Goal: Task Accomplishment & Management: Use online tool/utility

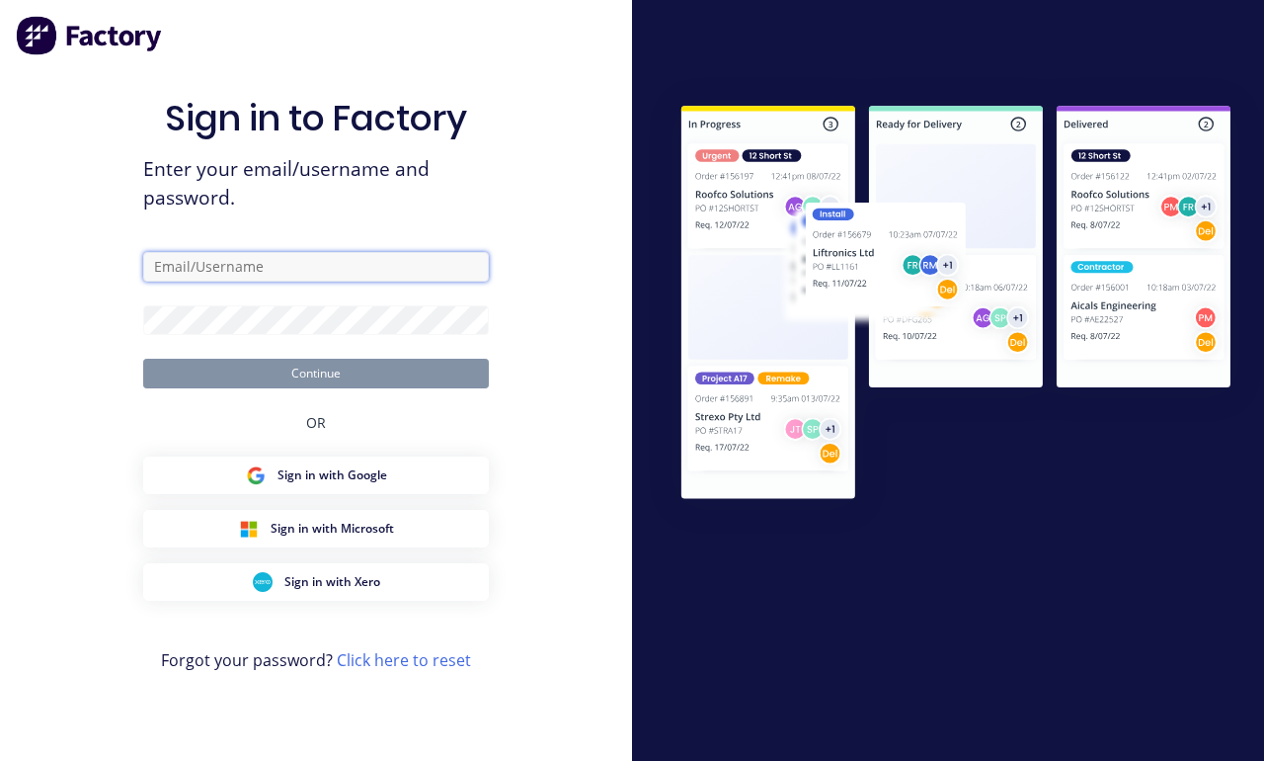
type input "[EMAIL_ADDRESS][DOMAIN_NAME]"
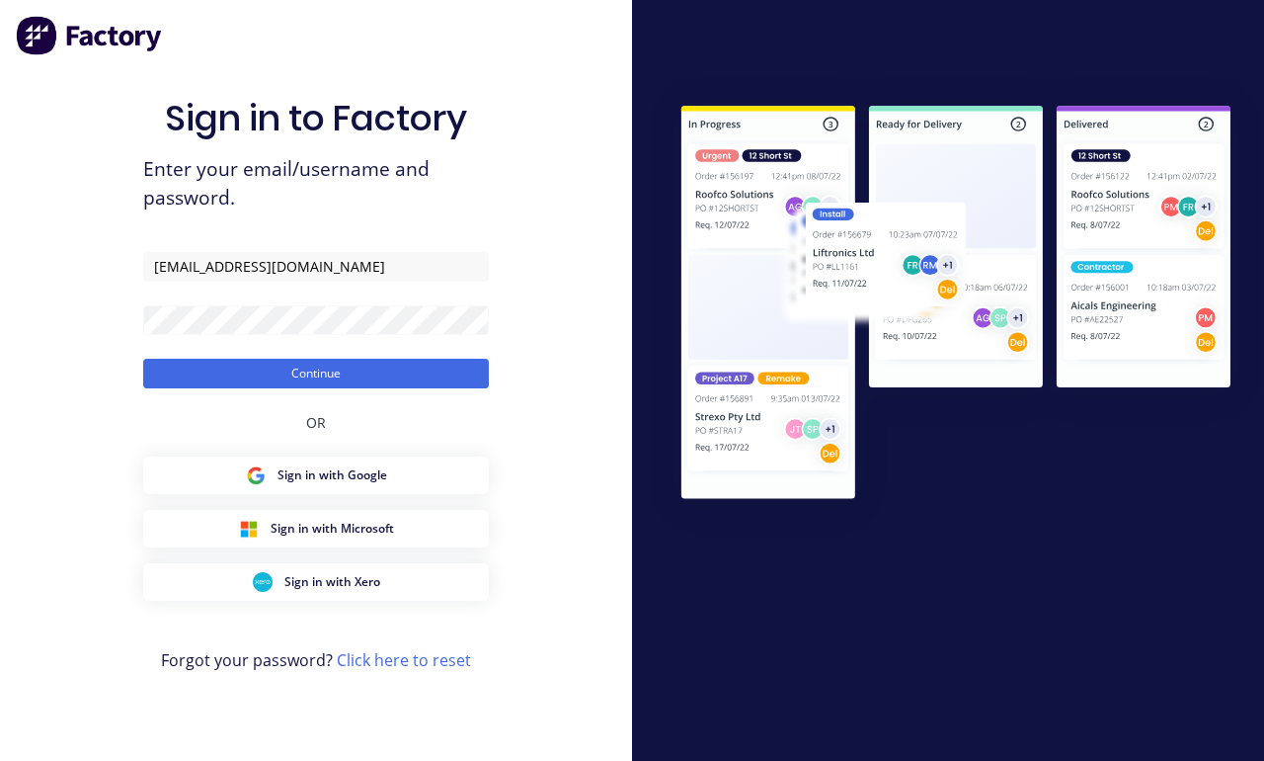
click at [316, 388] on button "Continue" at bounding box center [316, 374] width 346 height 30
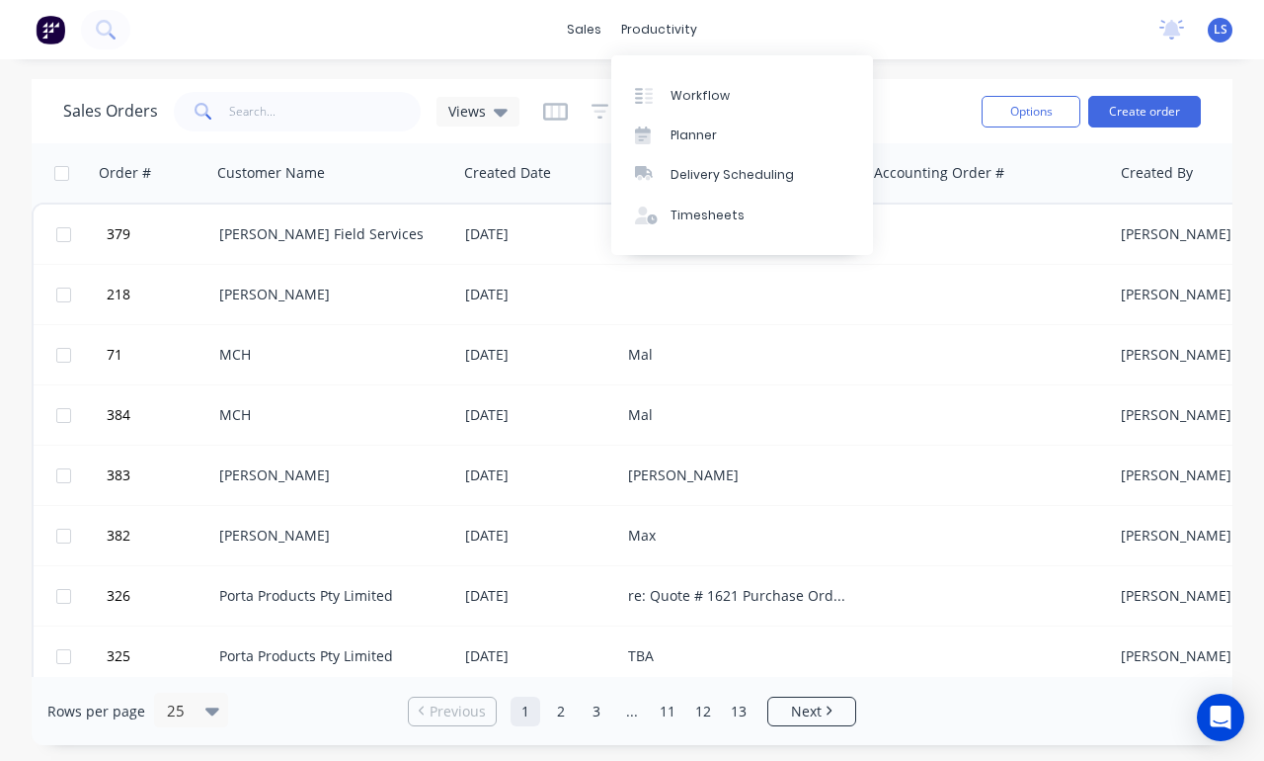
click at [738, 84] on link "Workflow" at bounding box center [742, 95] width 262 height 40
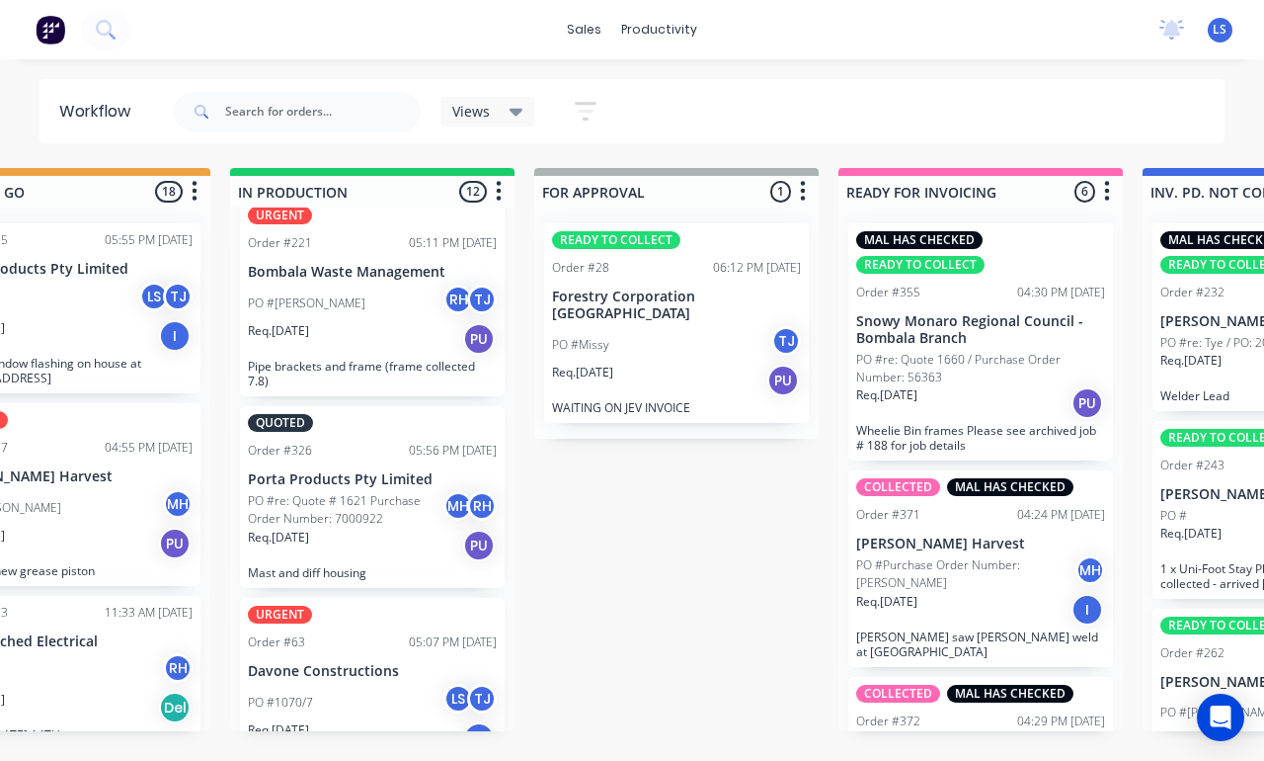
scroll to position [175, 0]
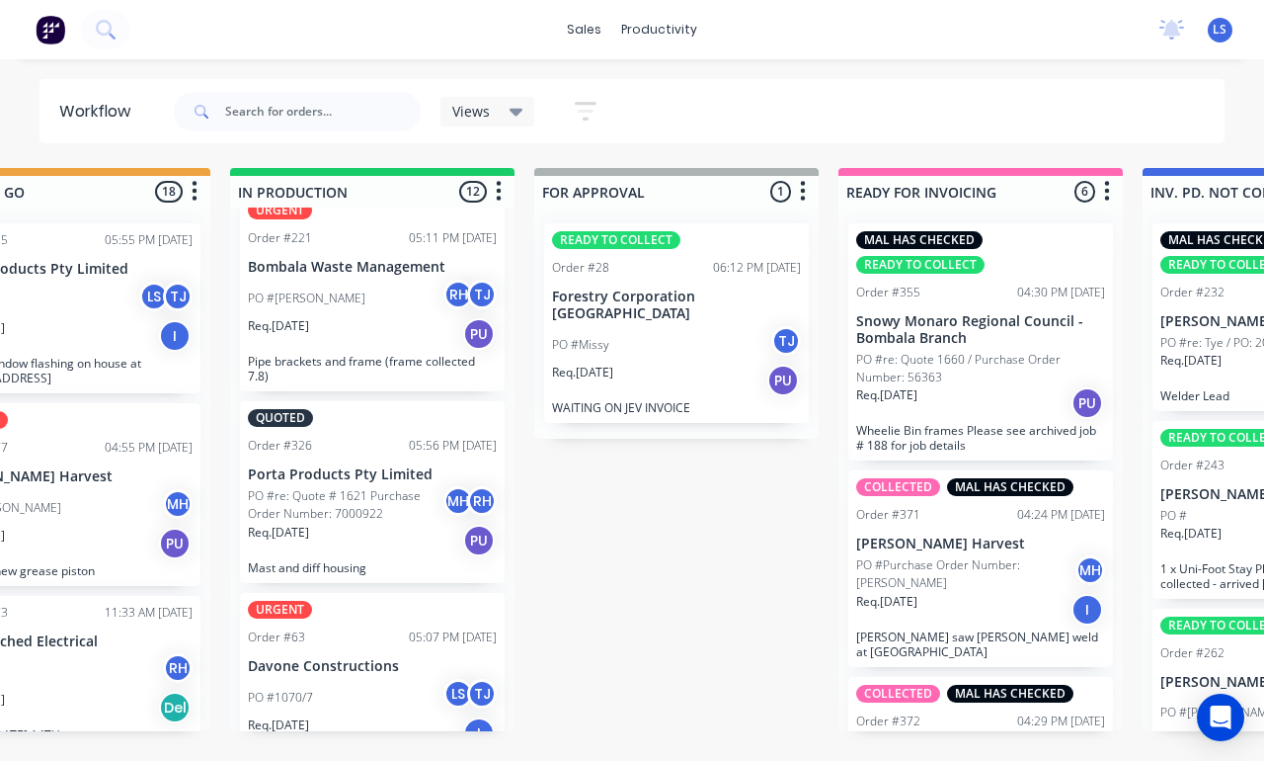
click at [407, 679] on div "PO #1070/7 LS TJ" at bounding box center [372, 698] width 249 height 38
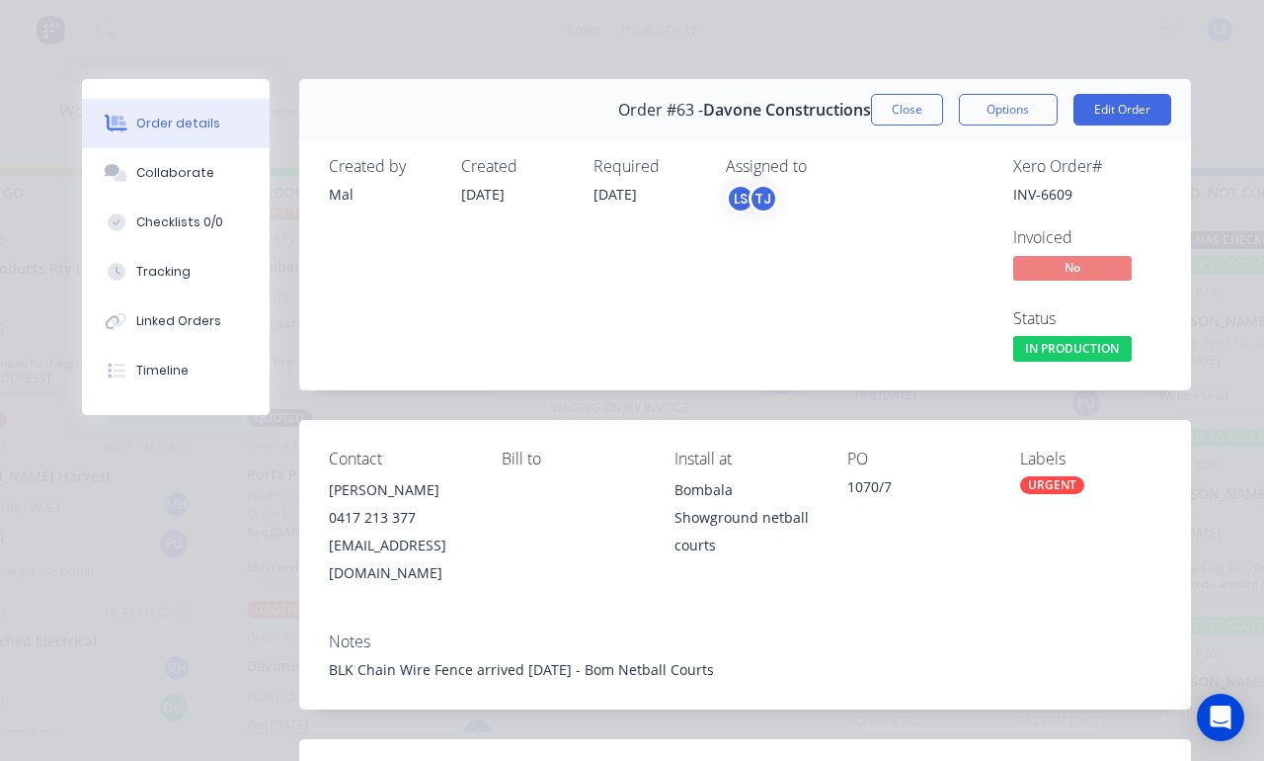
click at [159, 276] on div "Tracking" at bounding box center [163, 272] width 54 height 18
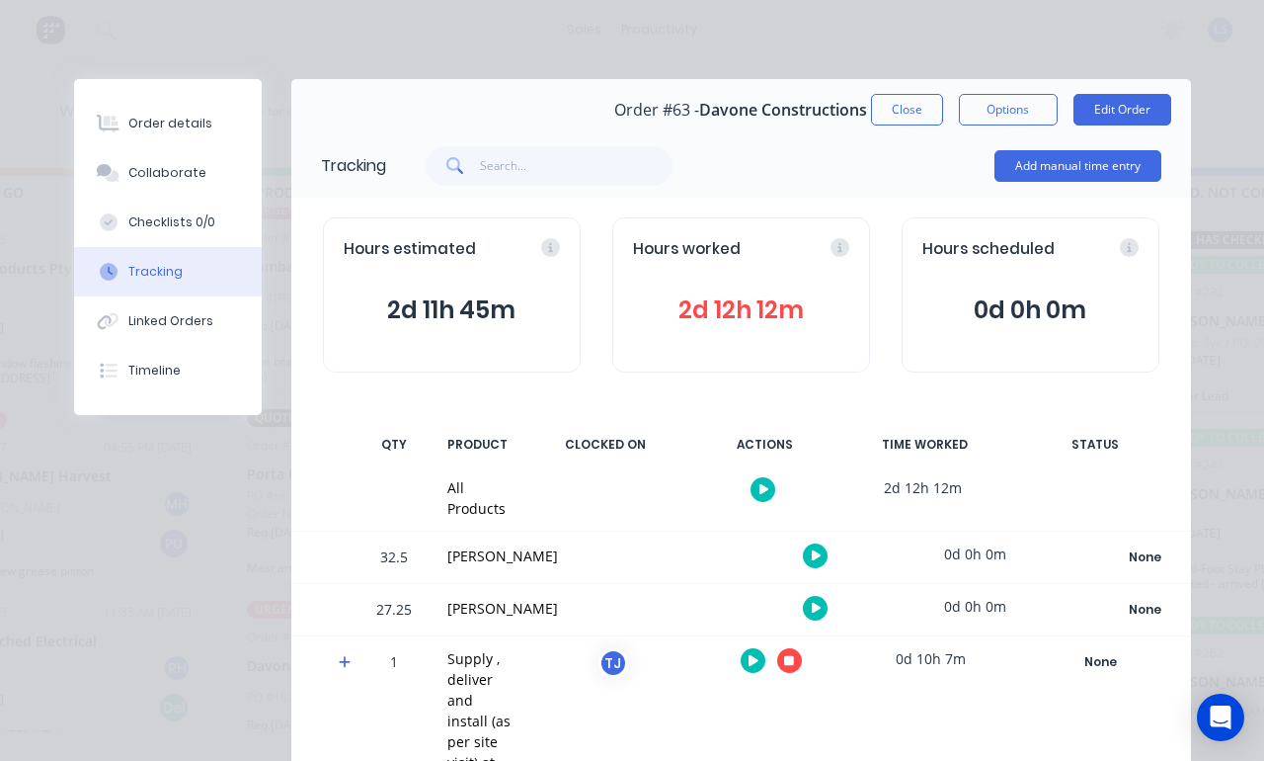
click at [1089, 160] on button "Add manual time entry" at bounding box center [1078, 166] width 167 height 32
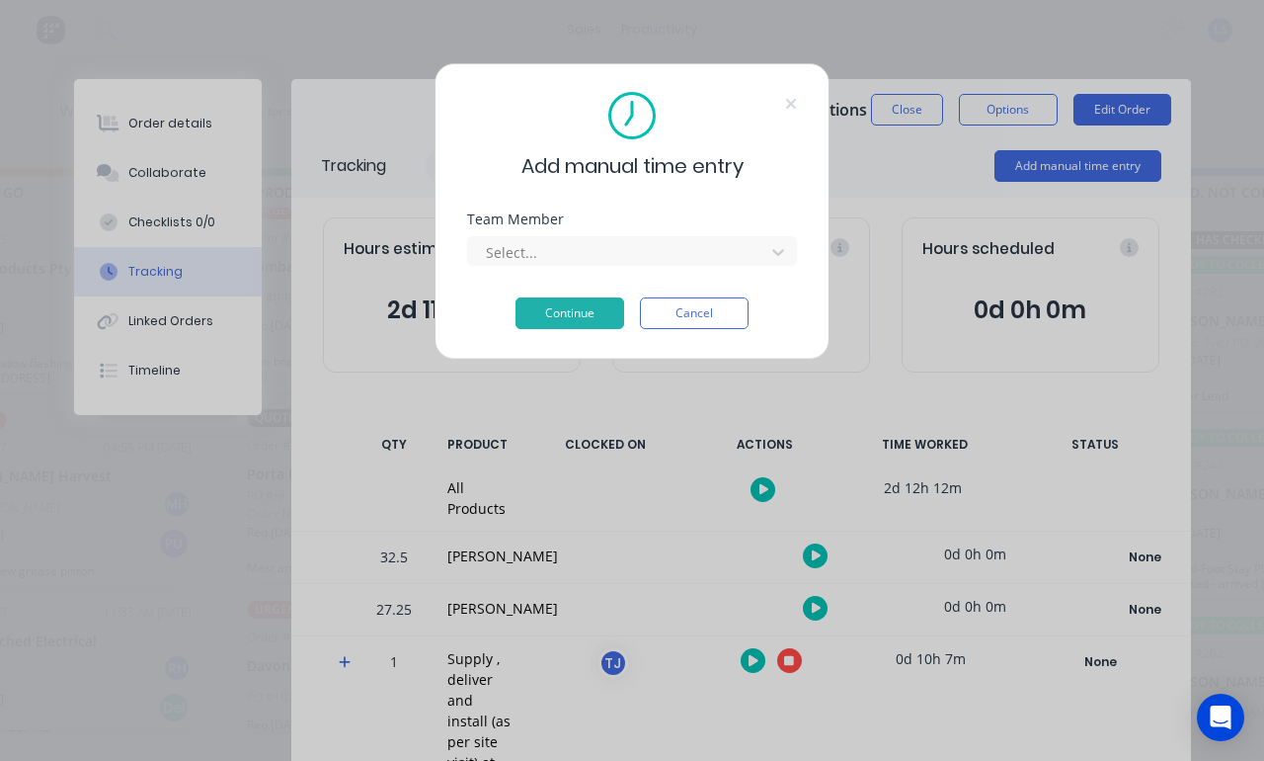
click at [734, 263] on div at bounding box center [619, 252] width 271 height 25
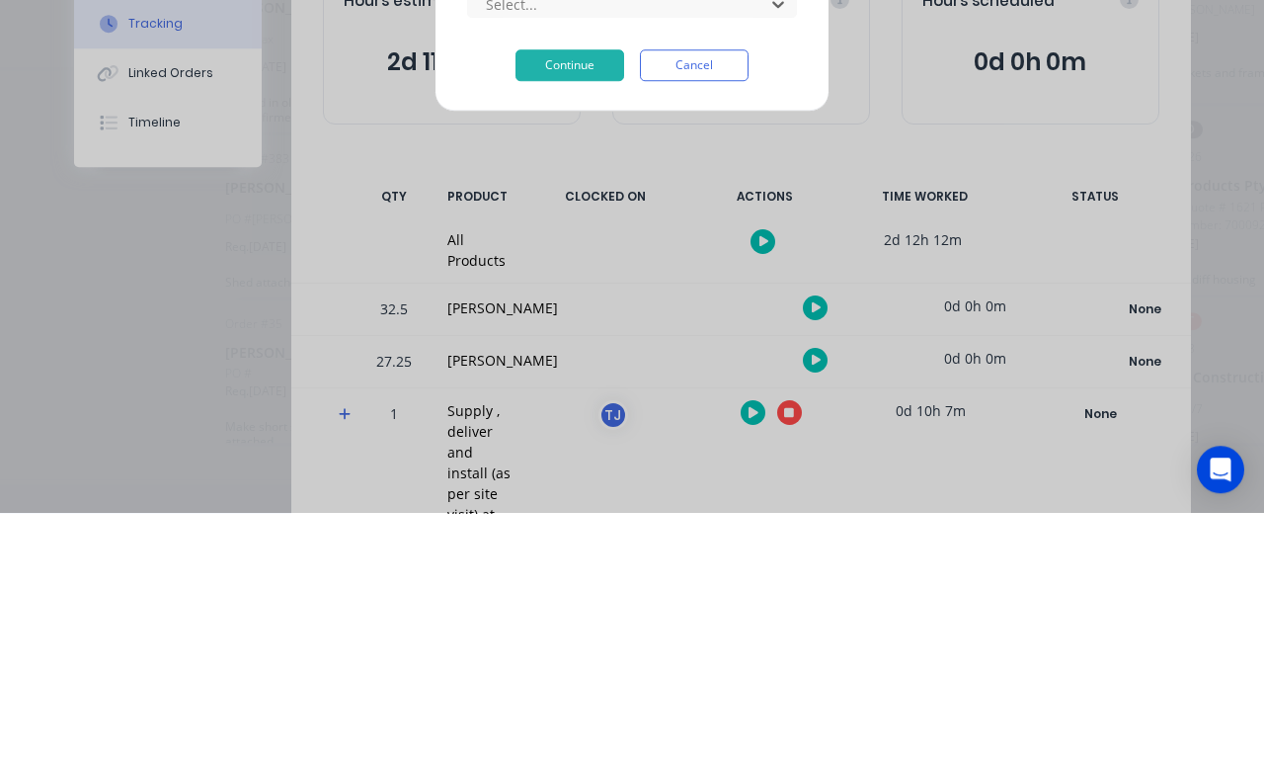
scroll to position [41, 130]
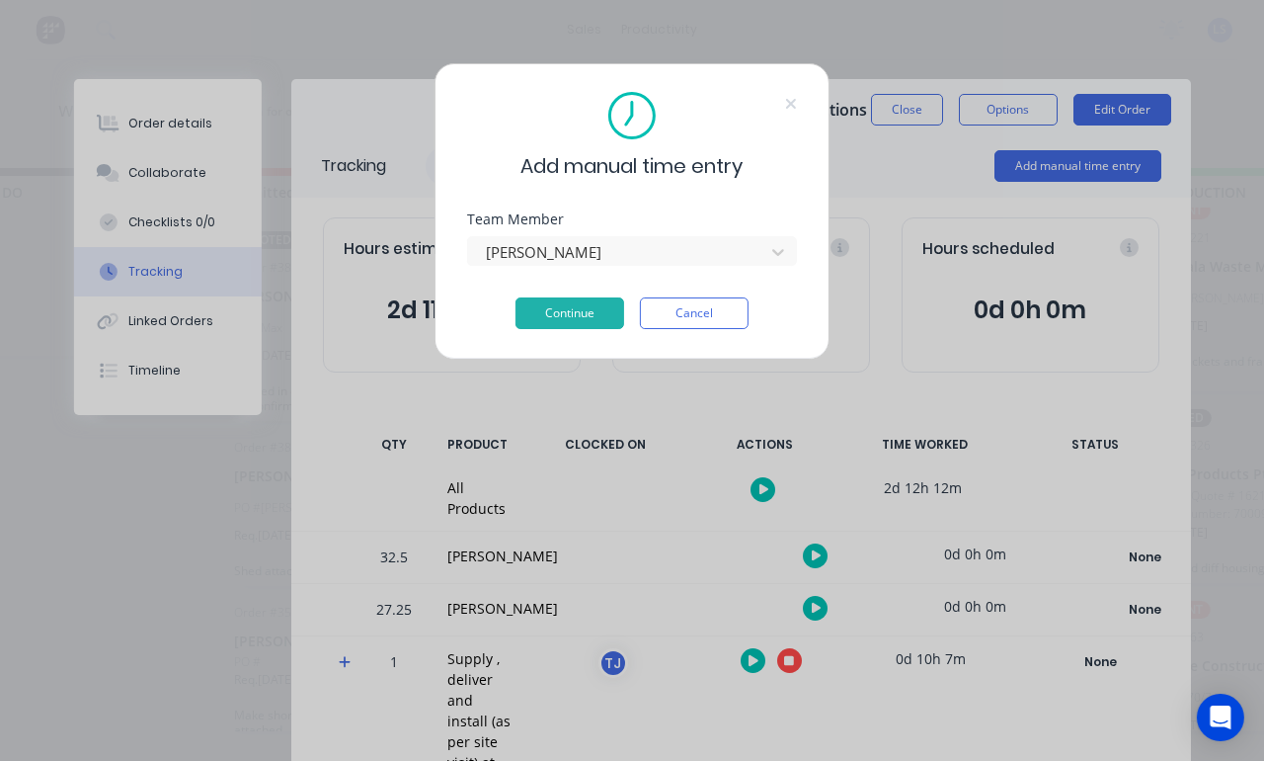
scroll to position [41, 131]
click at [554, 298] on button "Continue" at bounding box center [570, 313] width 109 height 32
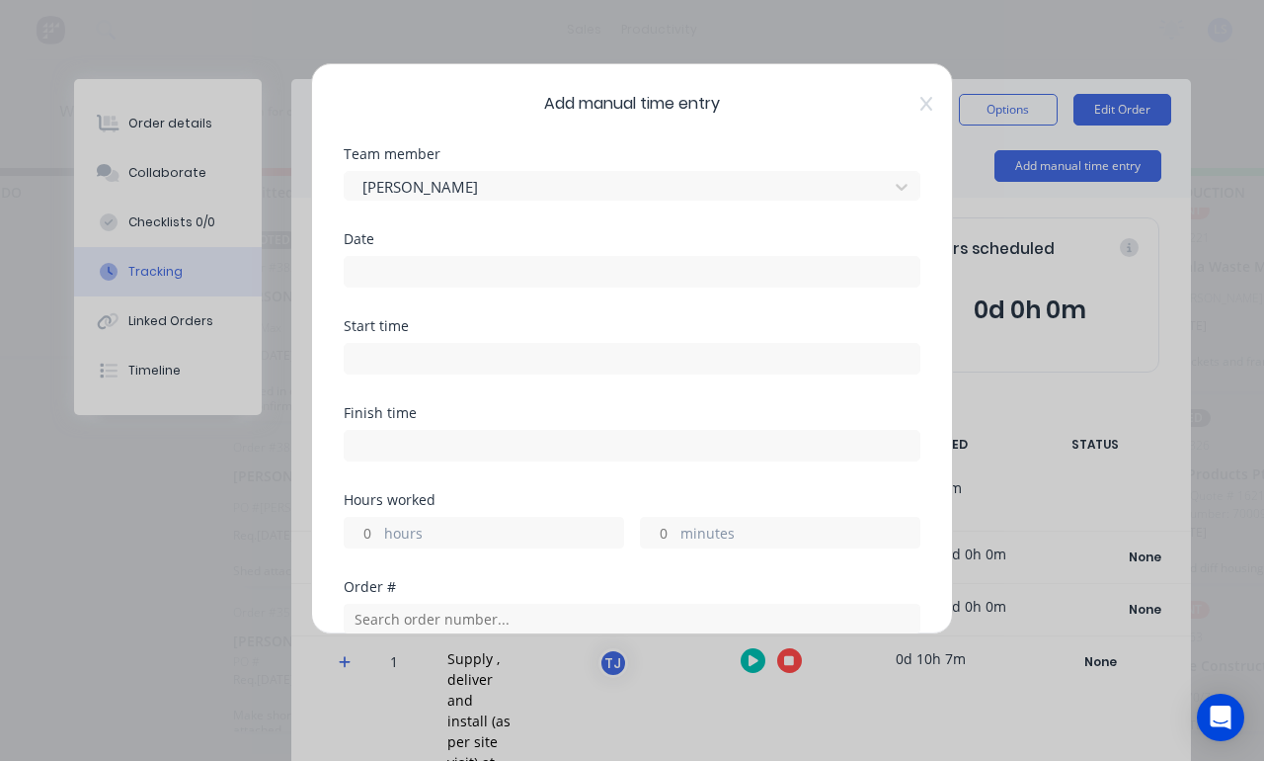
click at [638, 259] on input at bounding box center [632, 272] width 575 height 30
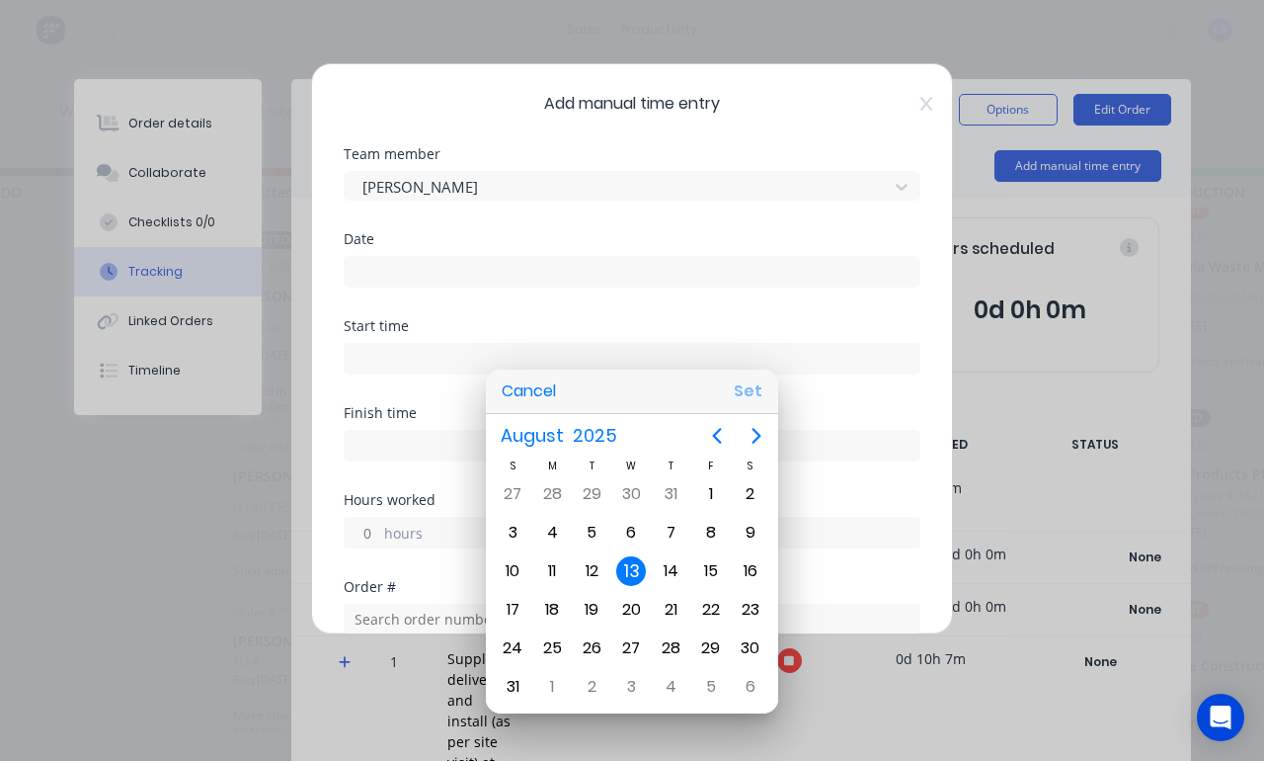
click at [733, 390] on button "Set" at bounding box center [748, 391] width 44 height 36
type input "[DATE]"
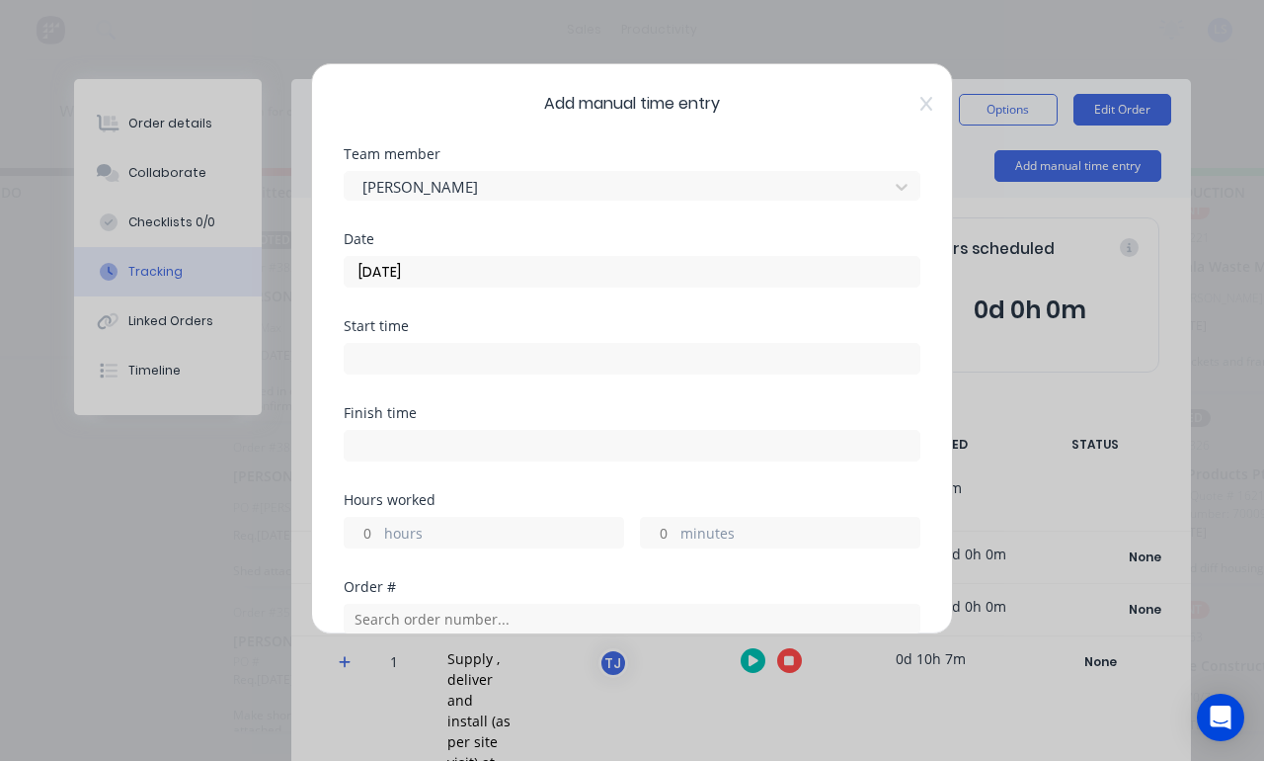
click at [662, 333] on div "Start time" at bounding box center [632, 346] width 577 height 55
click at [698, 360] on input at bounding box center [632, 359] width 575 height 30
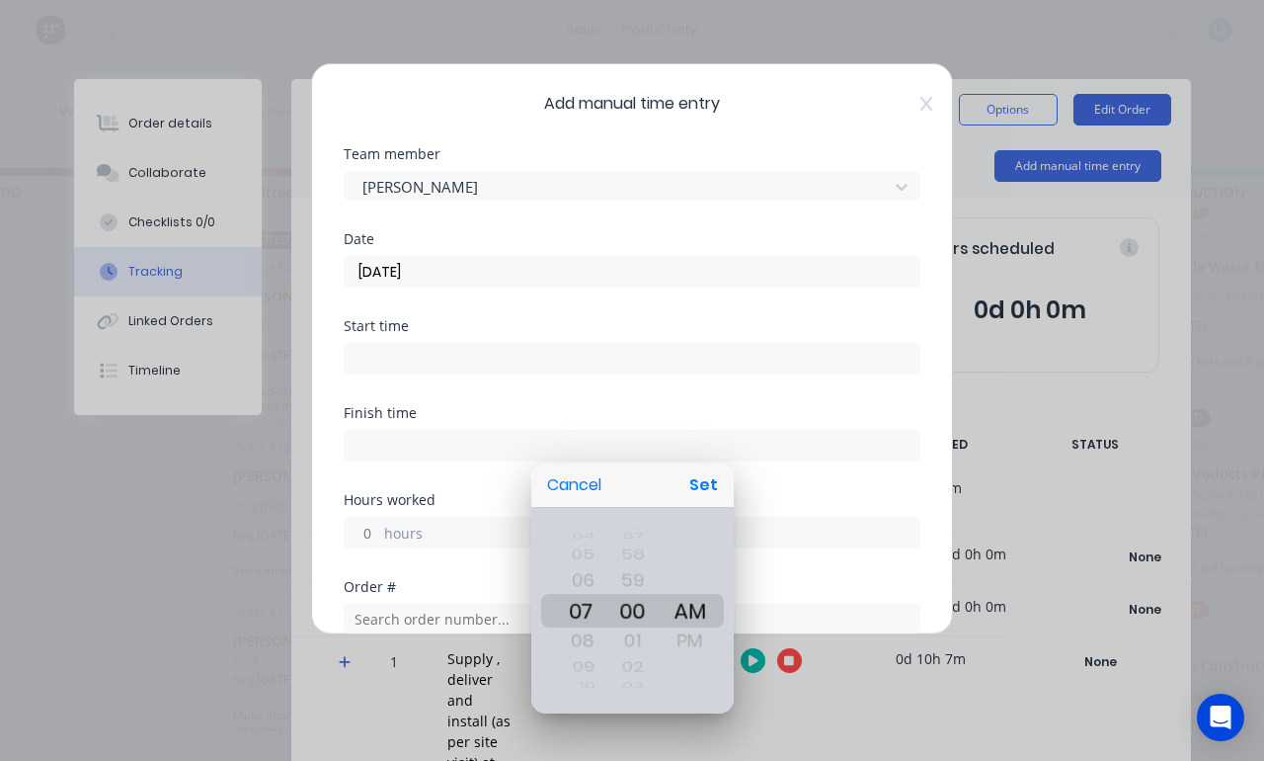
click at [703, 463] on div "03 04 05 06 07 08 09 10 11 12 01 02 03 04 05 06 07 08 09 10 11 12 01 02 03 04 0…" at bounding box center [632, 588] width 203 height 250
click at [724, 471] on button "Set" at bounding box center [704, 485] width 44 height 36
type input "07:00 AM"
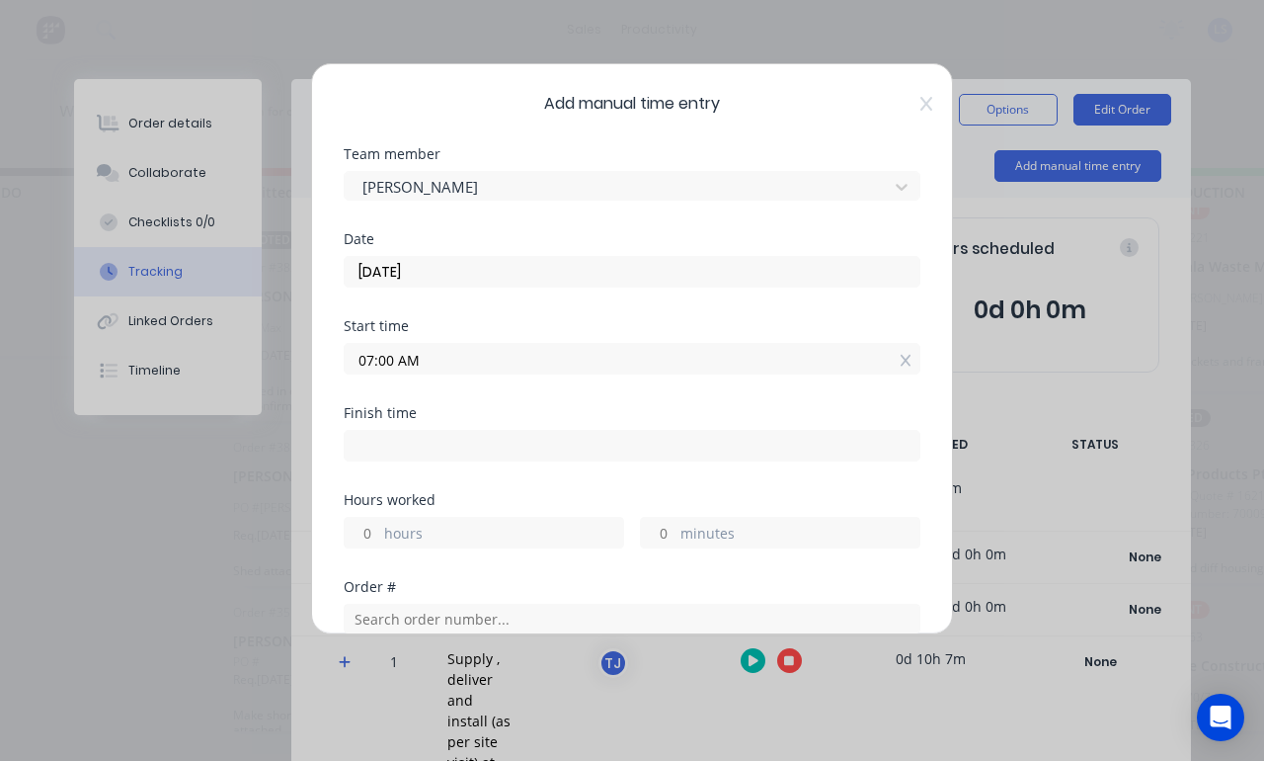
click at [714, 531] on label "minutes" at bounding box center [800, 535] width 239 height 25
click at [676, 531] on input "minutes" at bounding box center [658, 533] width 35 height 30
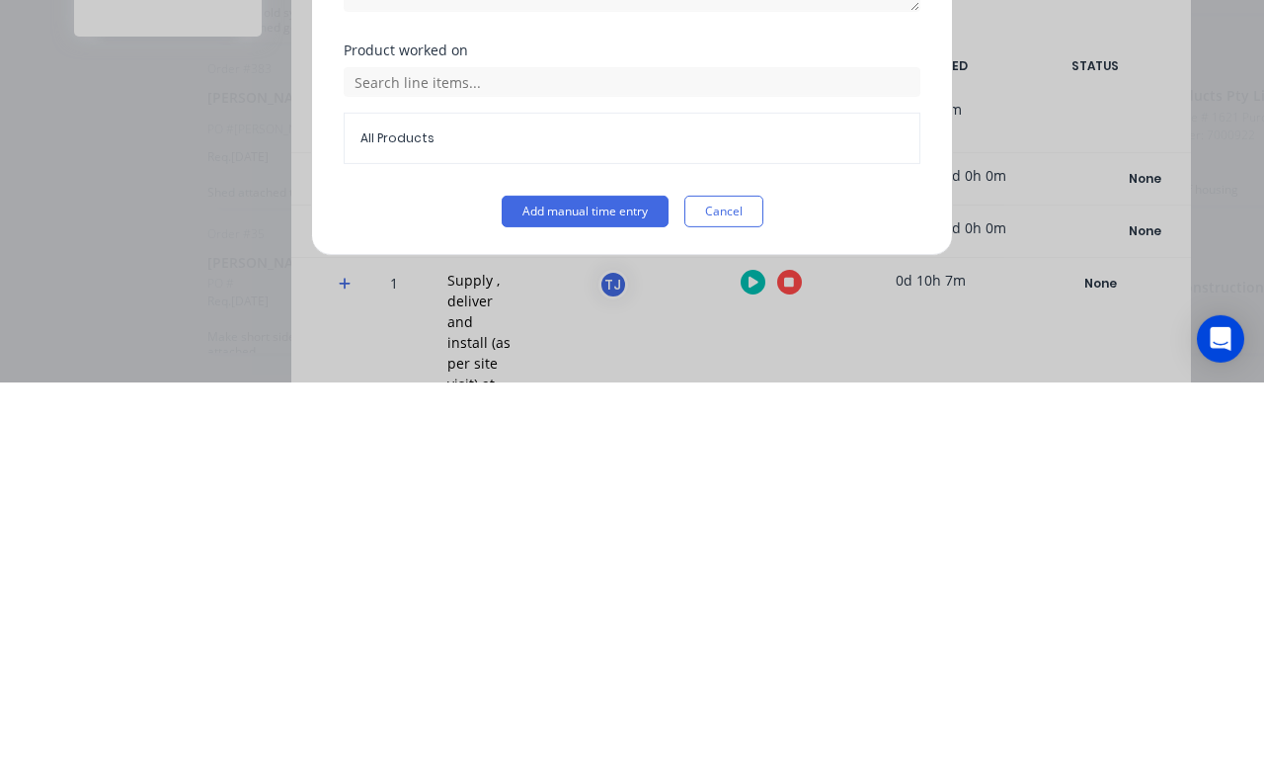
scroll to position [488, 0]
type input "30"
click at [596, 574] on button "Add manual time entry" at bounding box center [585, 590] width 167 height 32
type input "07:30 AM"
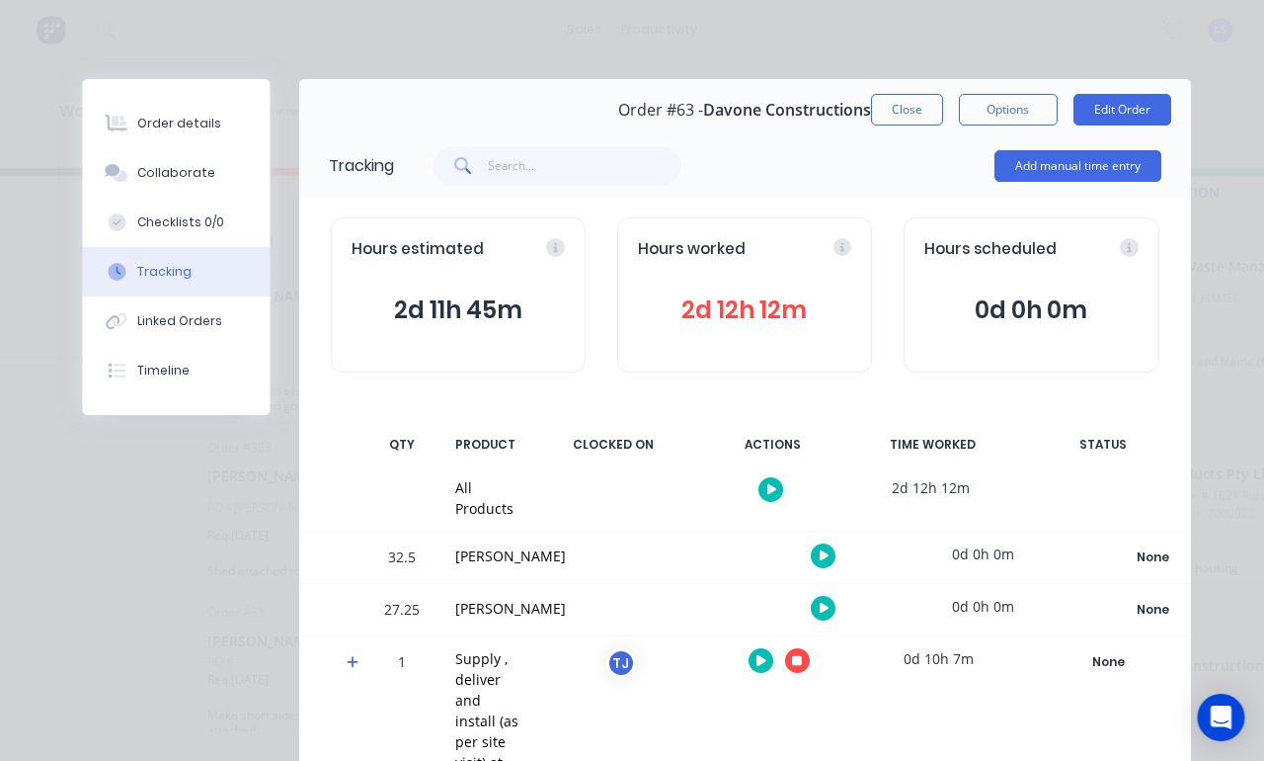
scroll to position [41, 157]
click at [927, 109] on button "Close" at bounding box center [907, 110] width 72 height 32
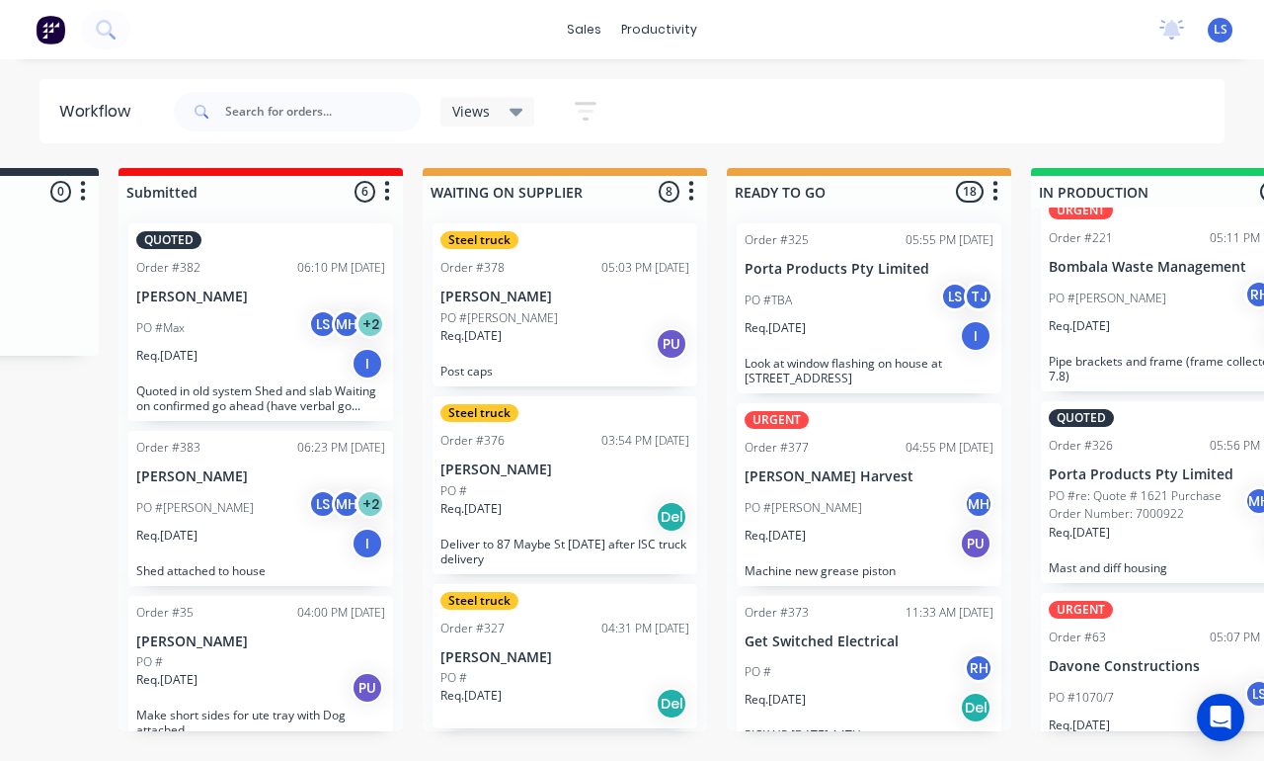
scroll to position [41, 282]
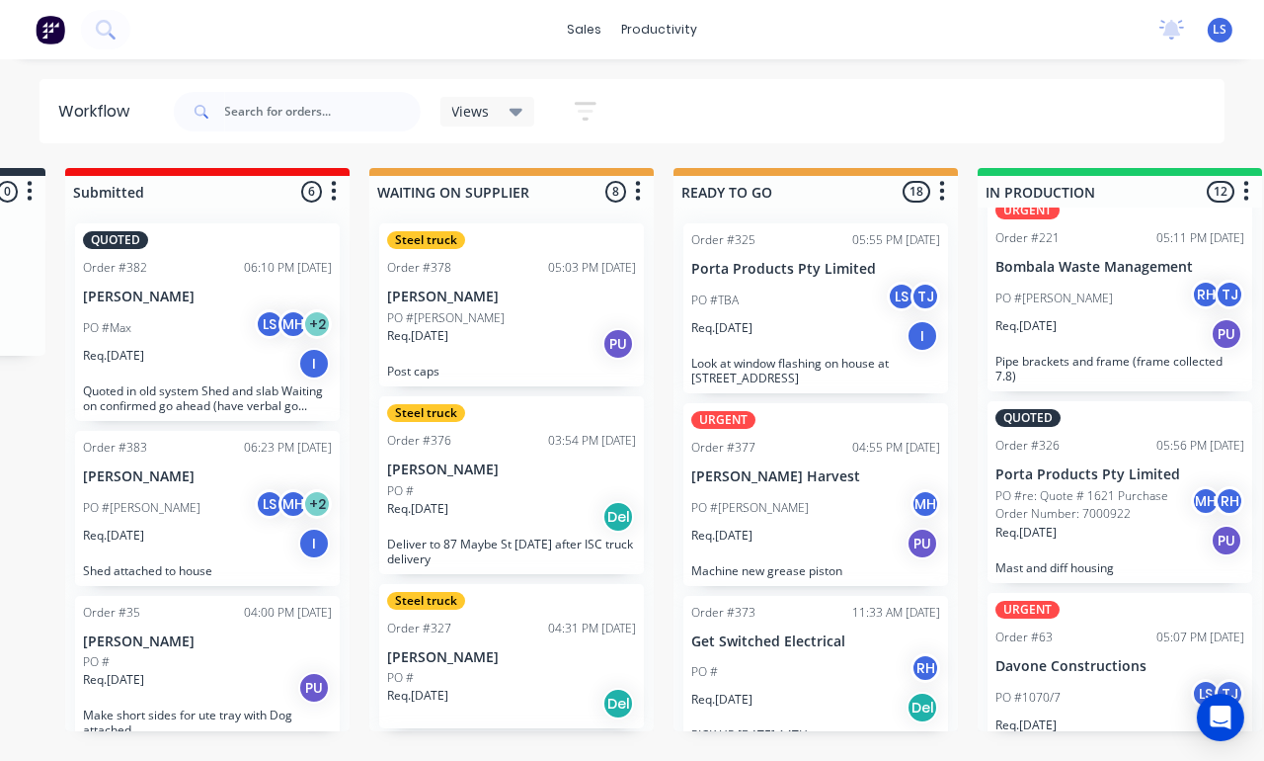
click at [840, 319] on div "Req. [DATE] I" at bounding box center [816, 336] width 249 height 34
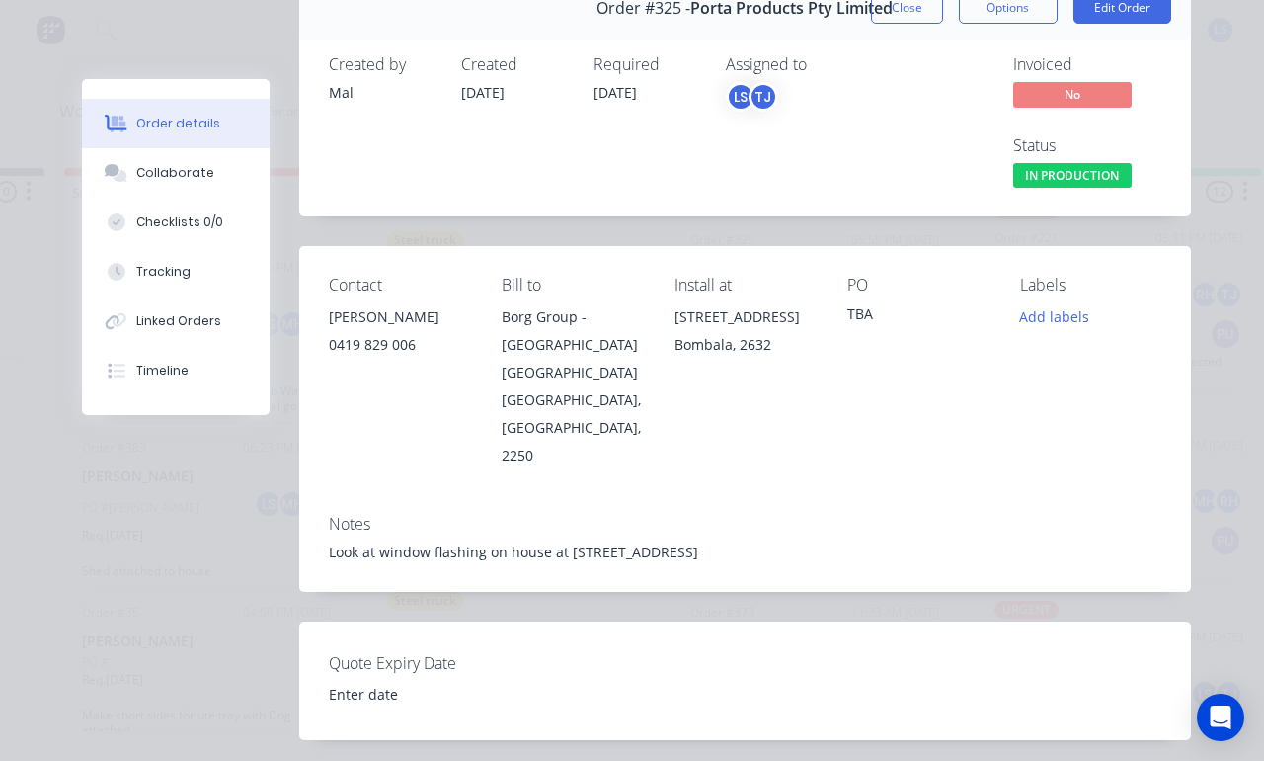
scroll to position [126, 0]
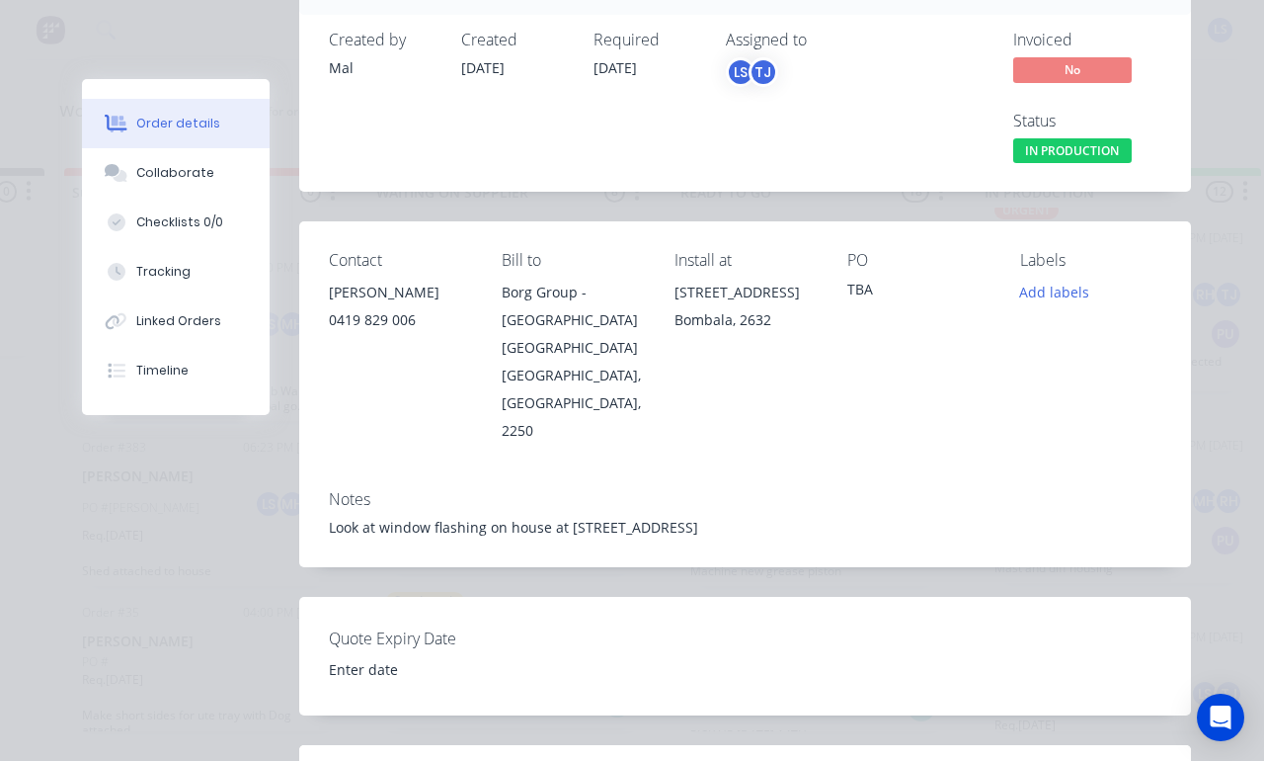
click at [221, 289] on button "Tracking" at bounding box center [176, 271] width 188 height 49
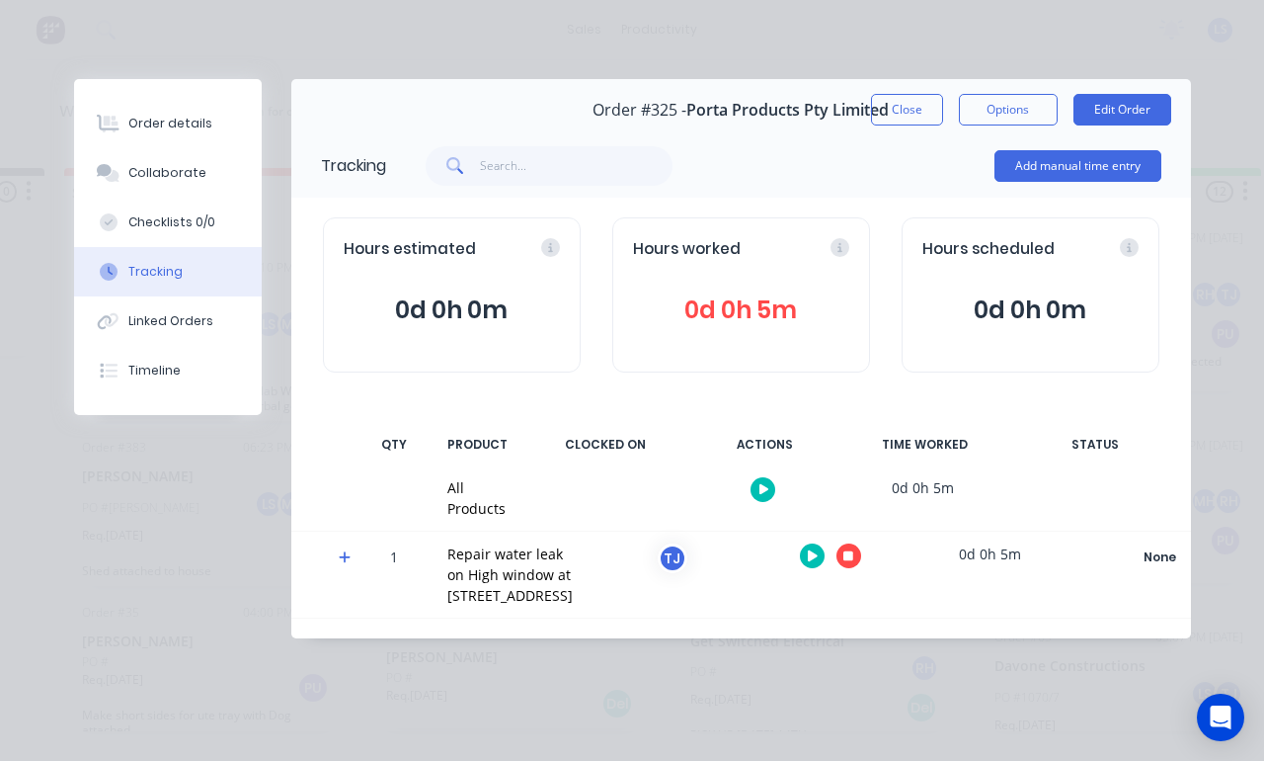
click at [766, 481] on button at bounding box center [763, 489] width 25 height 25
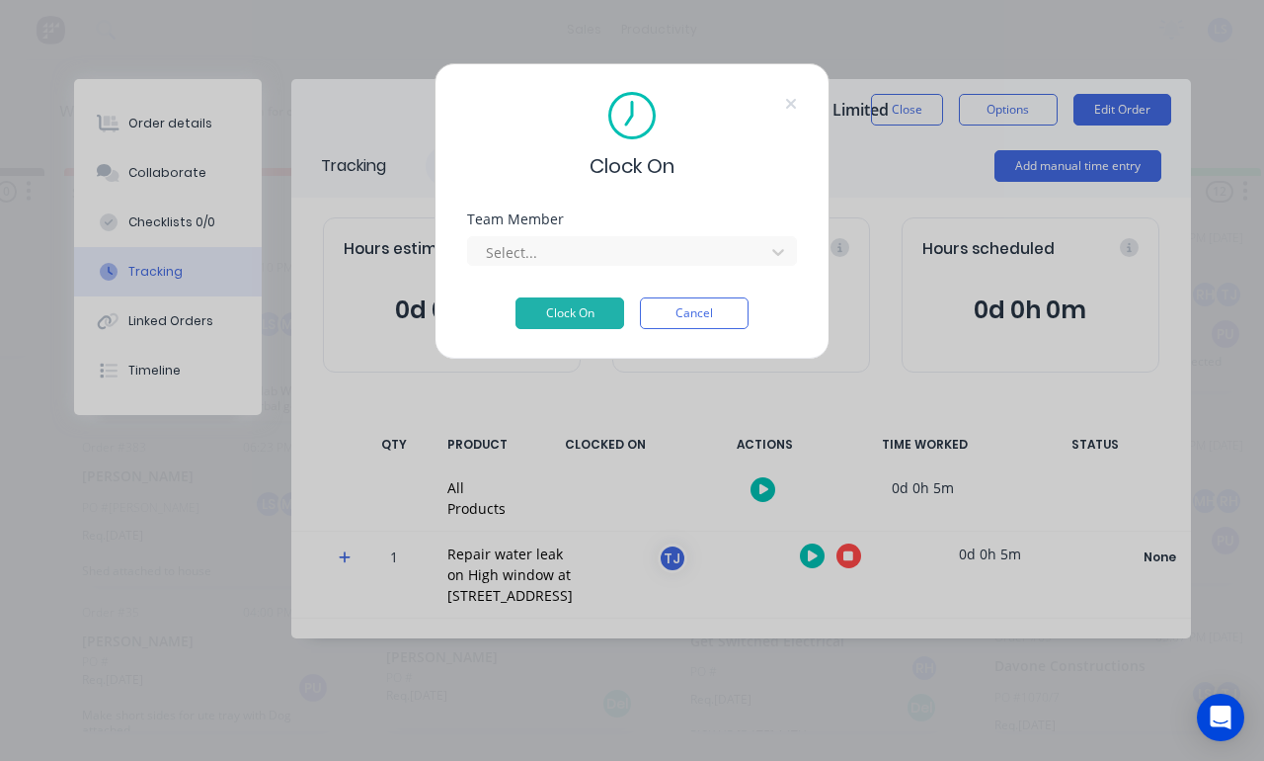
click at [623, 248] on div at bounding box center [619, 252] width 271 height 25
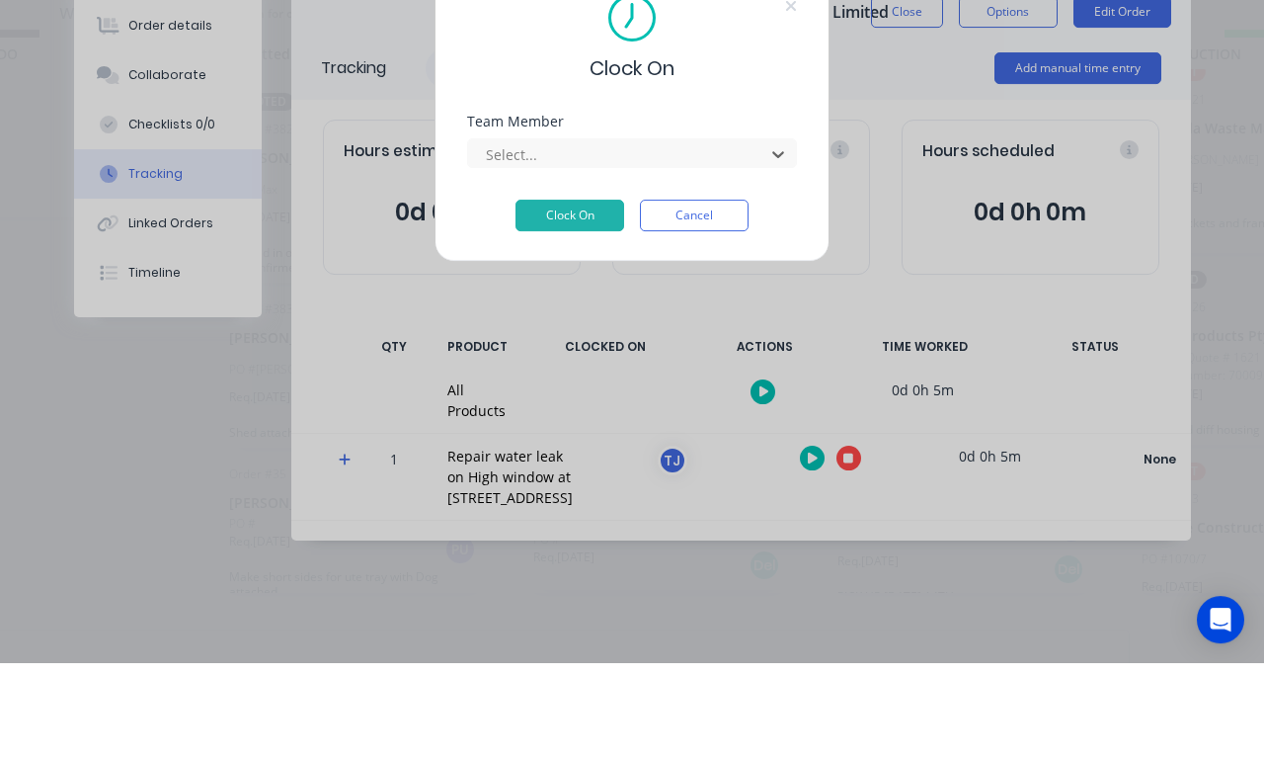
scroll to position [109, 0]
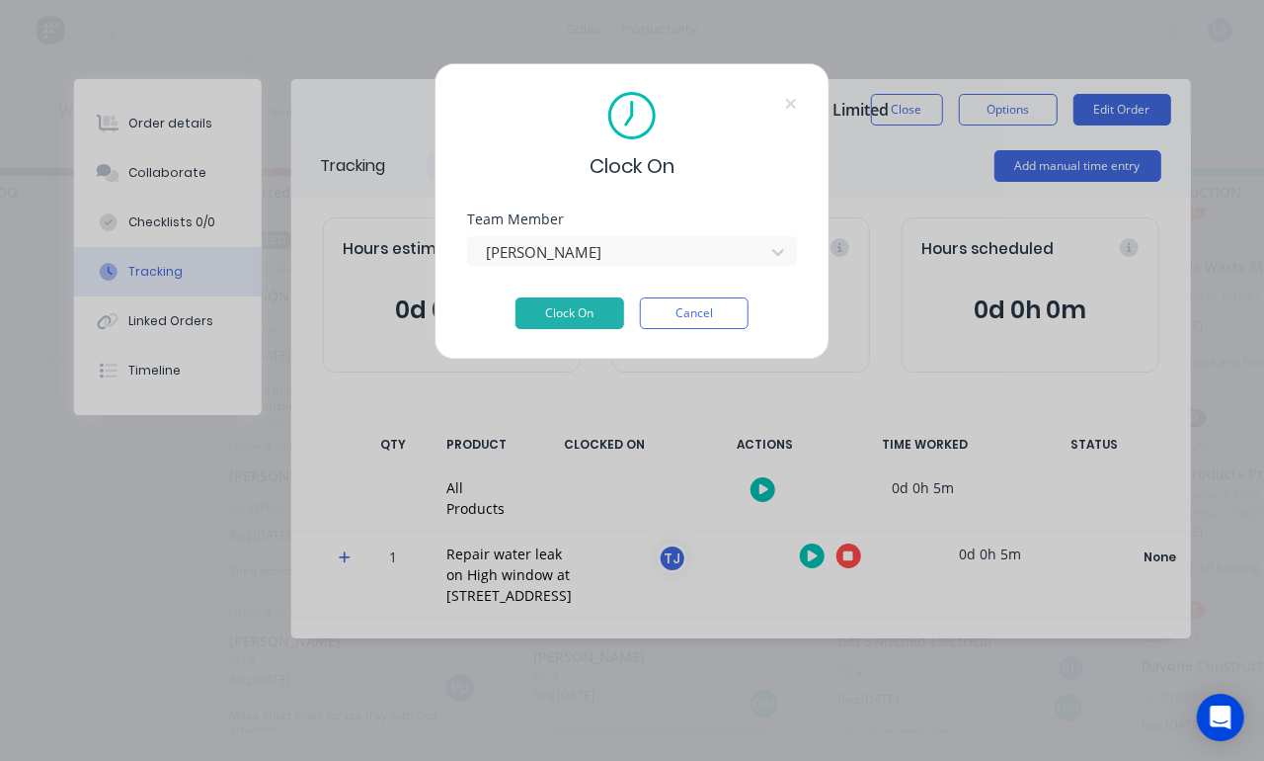
click at [582, 310] on button "Clock On" at bounding box center [570, 313] width 109 height 32
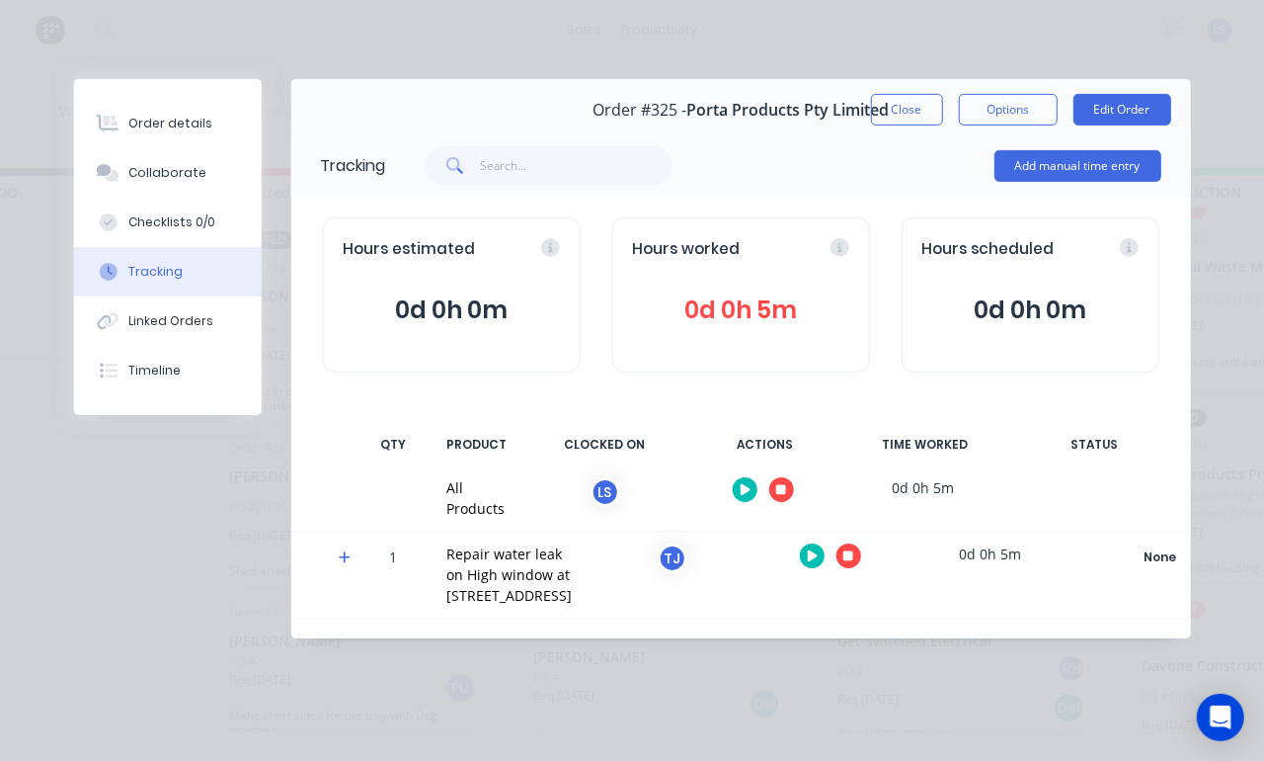
click at [773, 494] on button at bounding box center [782, 489] width 25 height 25
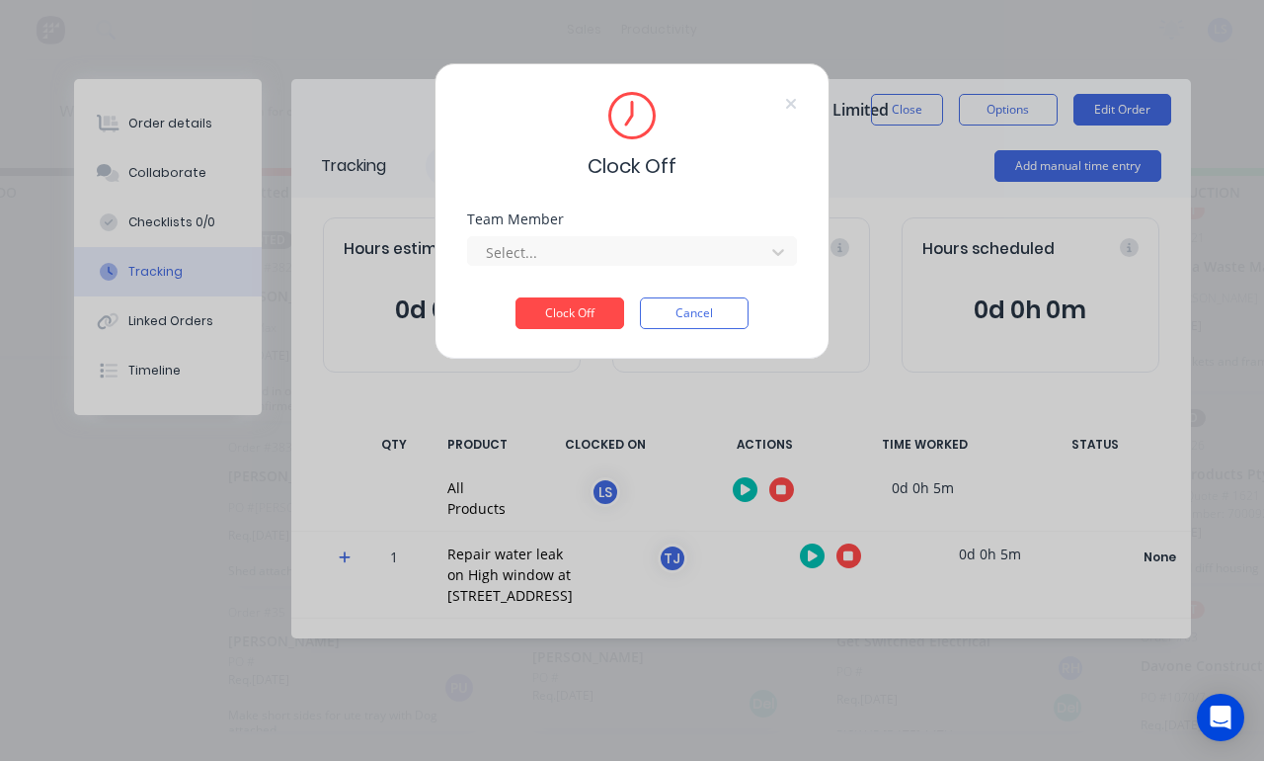
click at [562, 309] on button "Clock Off" at bounding box center [570, 313] width 109 height 32
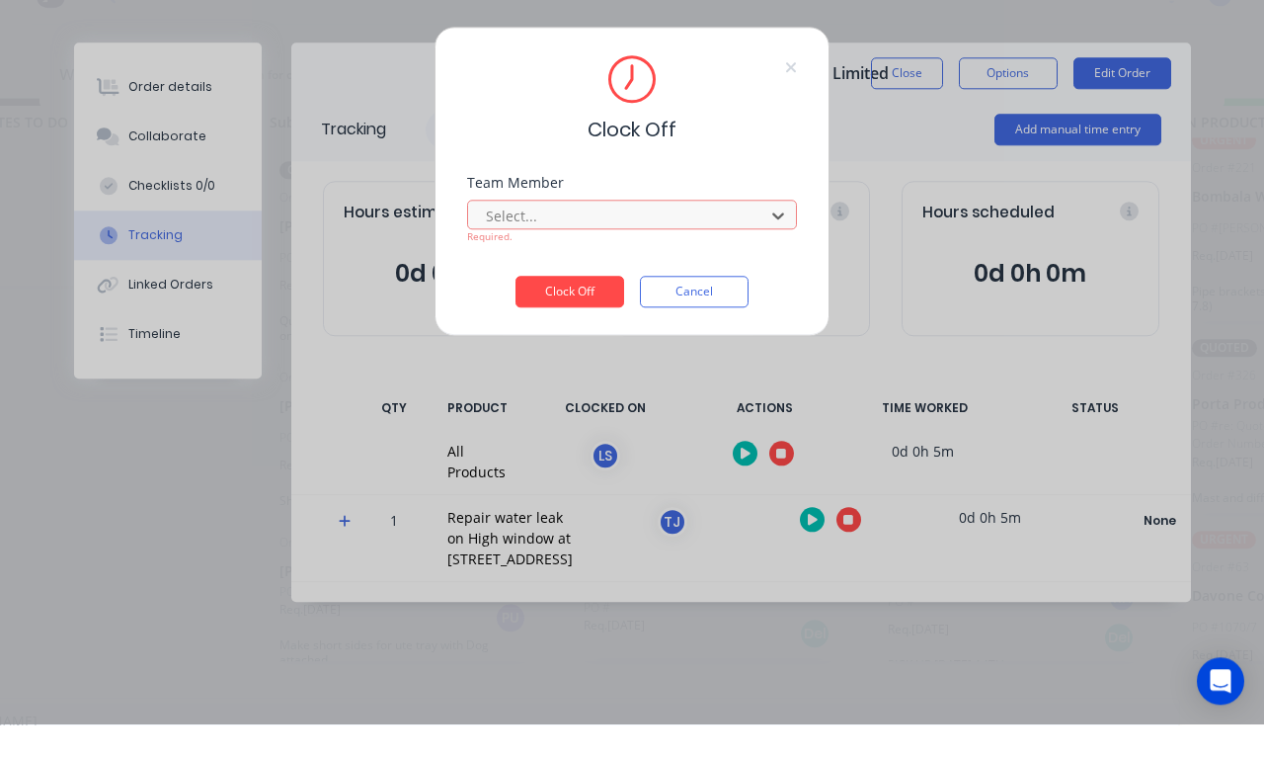
scroll to position [34, 0]
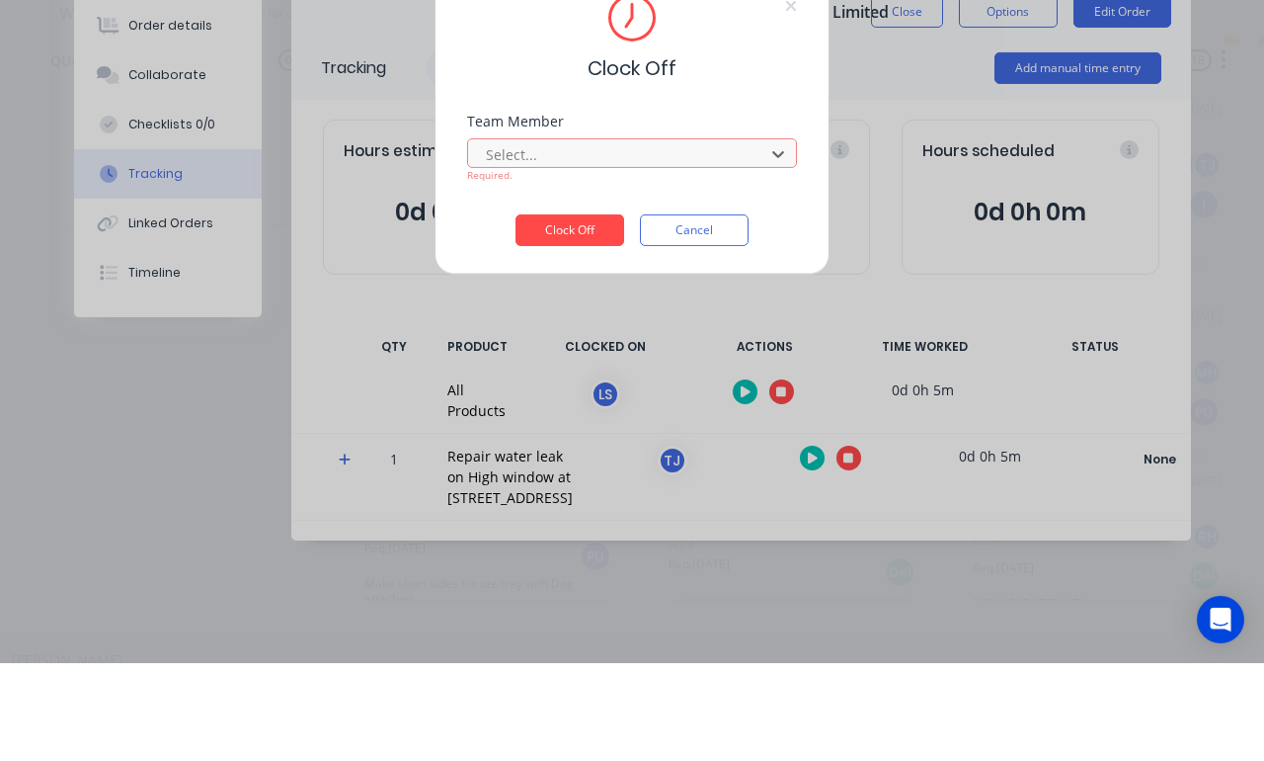
click at [710, 739] on div "[PERSON_NAME]" at bounding box center [632, 757] width 1264 height 37
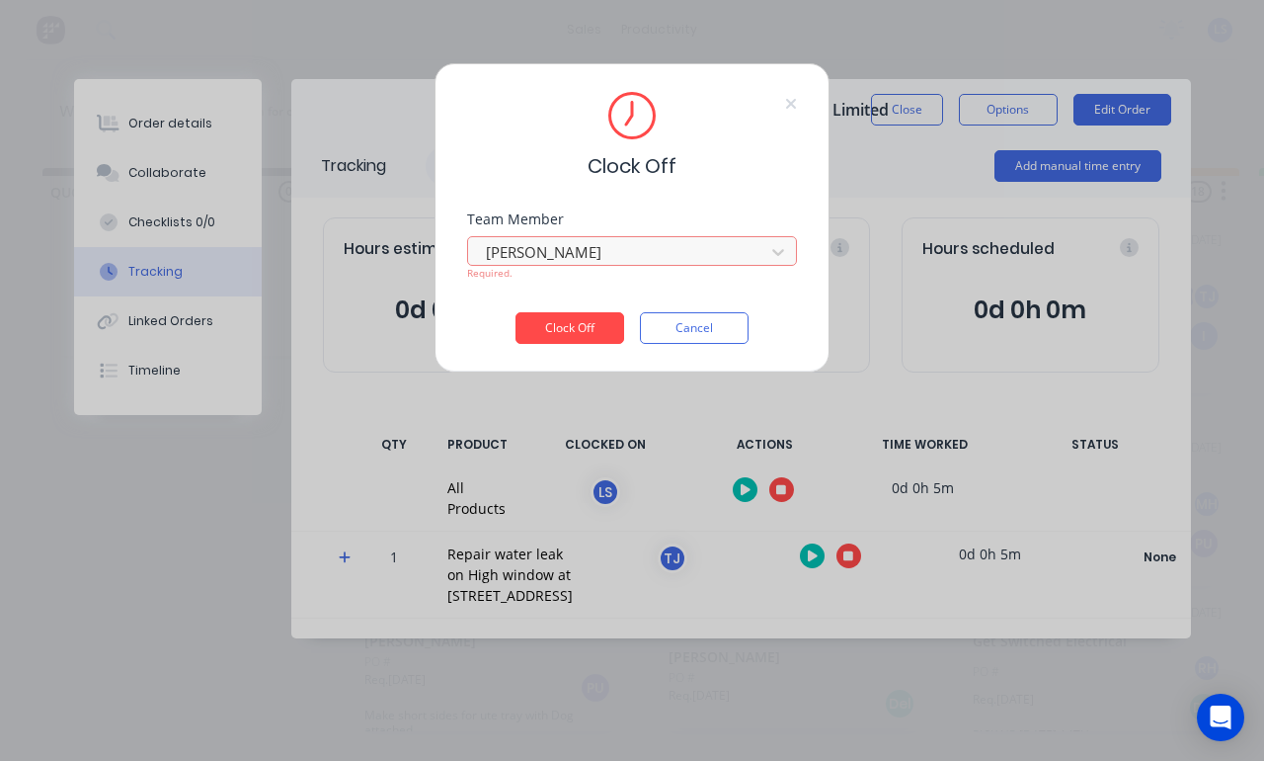
click at [581, 328] on button "Clock Off" at bounding box center [570, 328] width 109 height 32
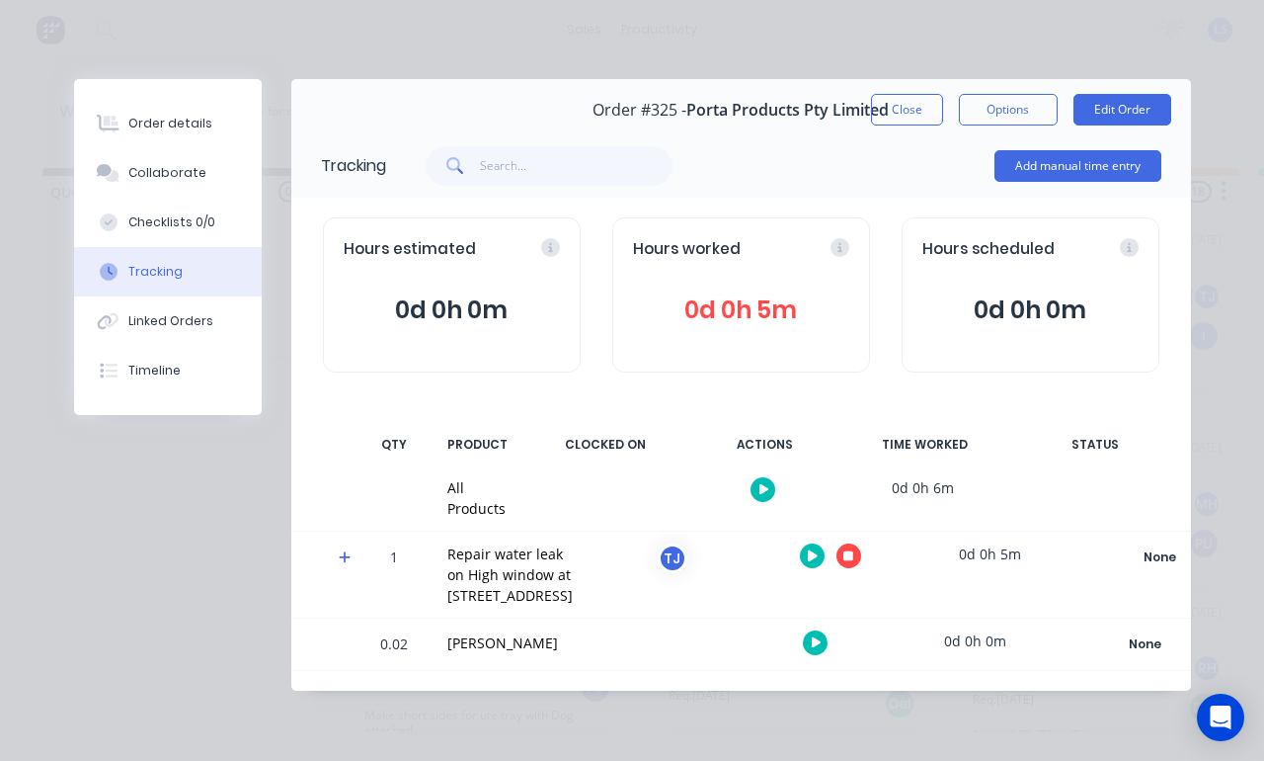
click at [757, 566] on div at bounding box center [831, 555] width 148 height 48
click at [757, 555] on div at bounding box center [831, 555] width 148 height 48
click at [800, 555] on button at bounding box center [812, 555] width 25 height 25
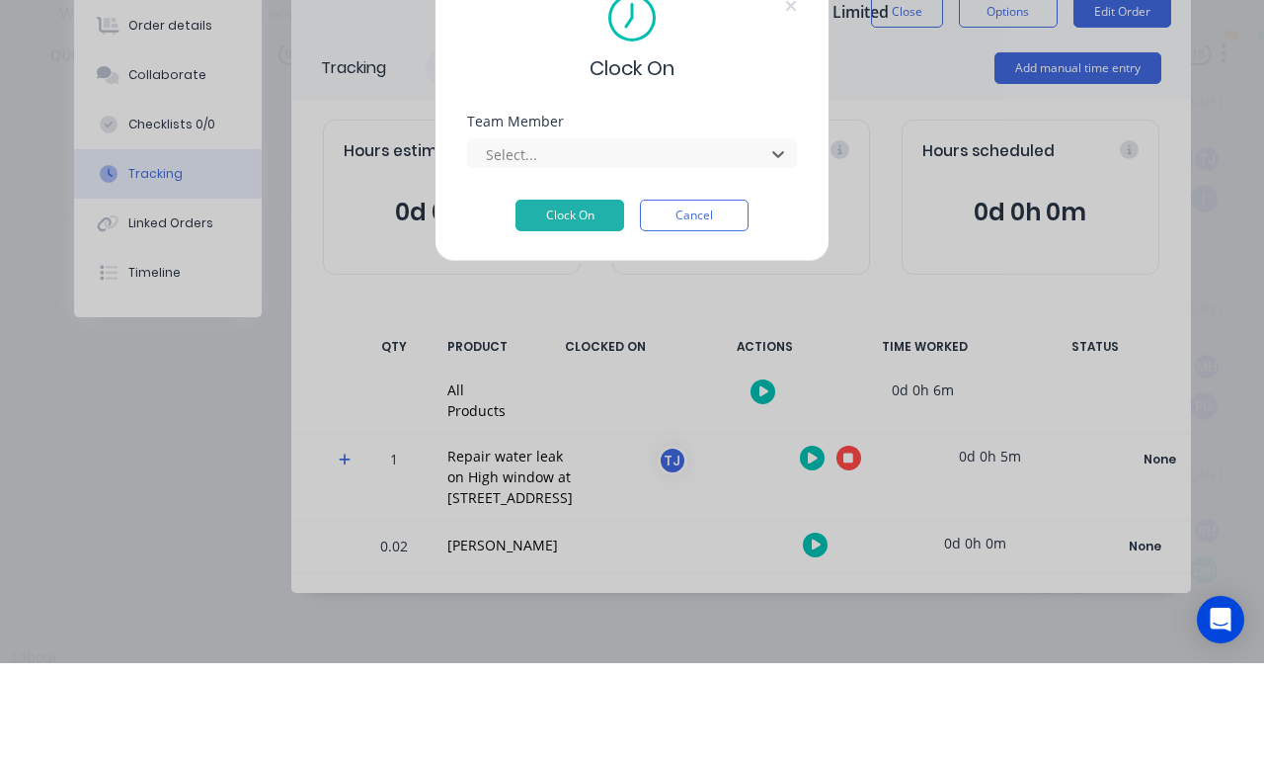
scroll to position [74, 0]
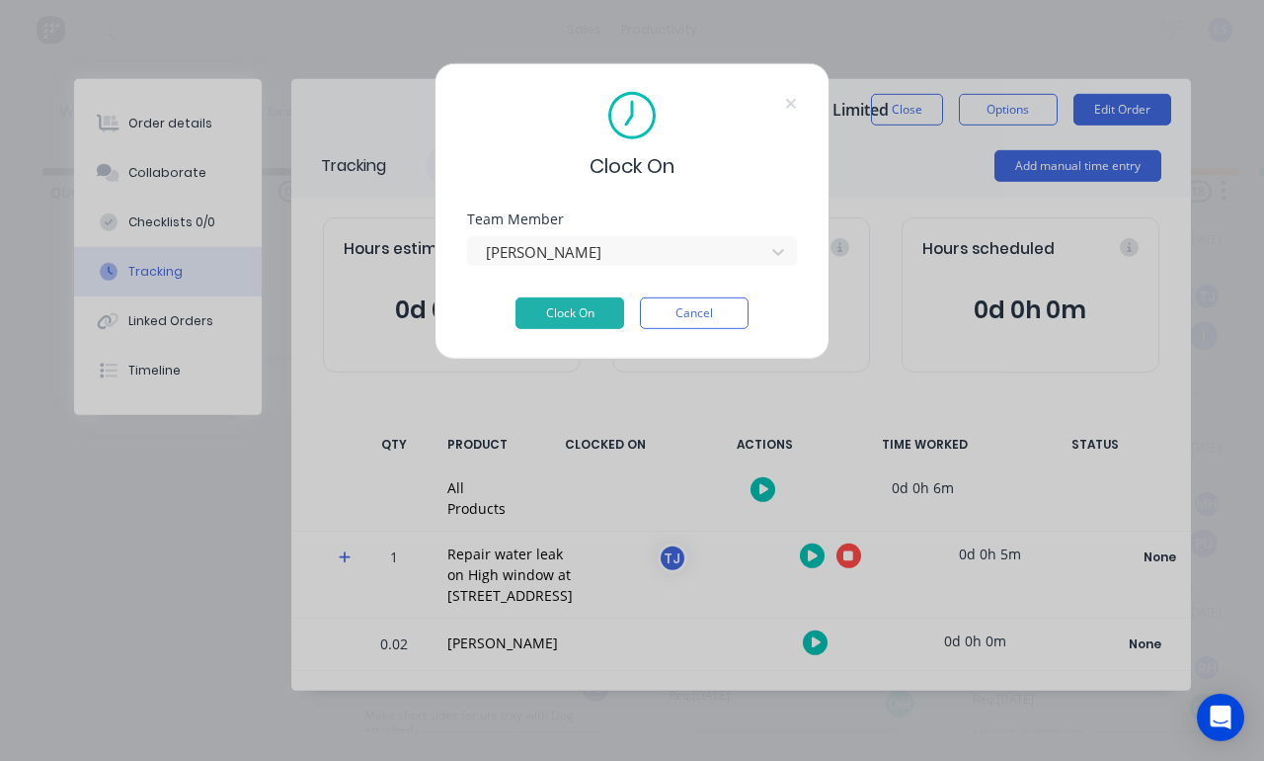
click at [603, 319] on button "Clock On" at bounding box center [570, 313] width 109 height 32
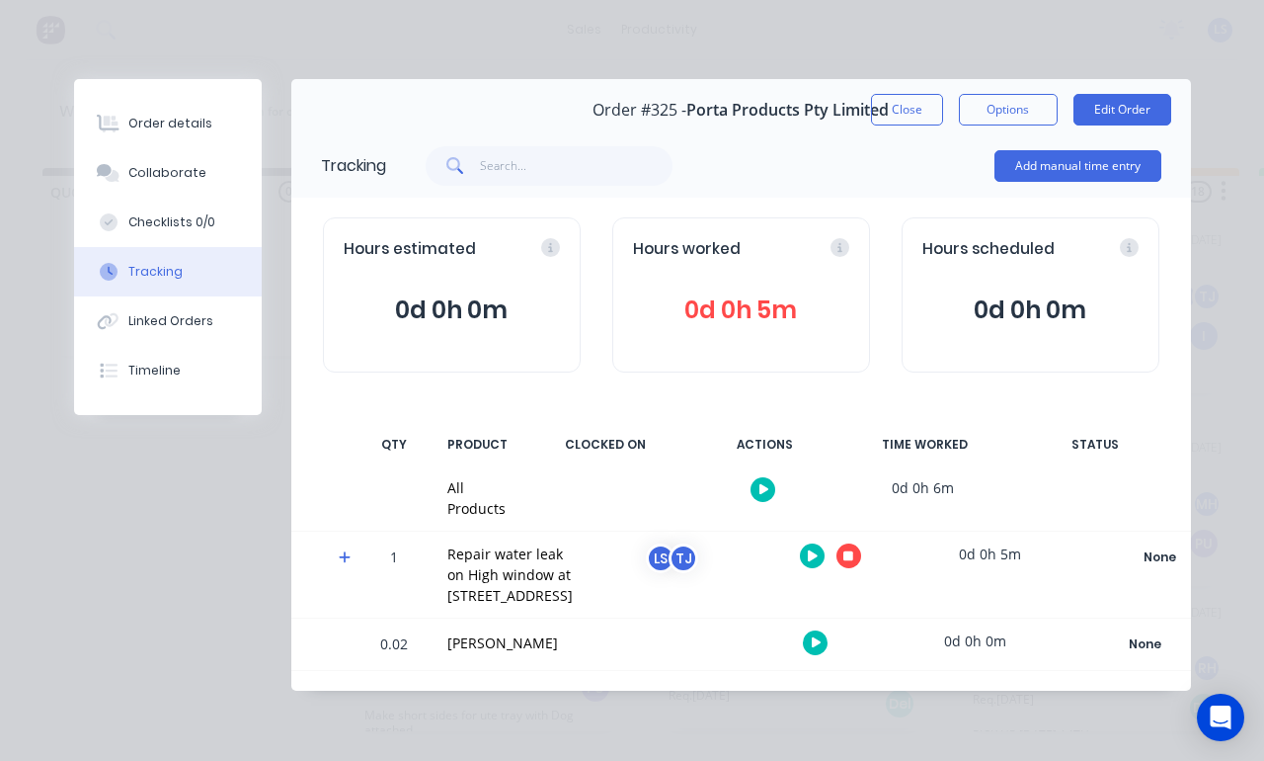
click at [912, 115] on button "Close" at bounding box center [907, 110] width 72 height 32
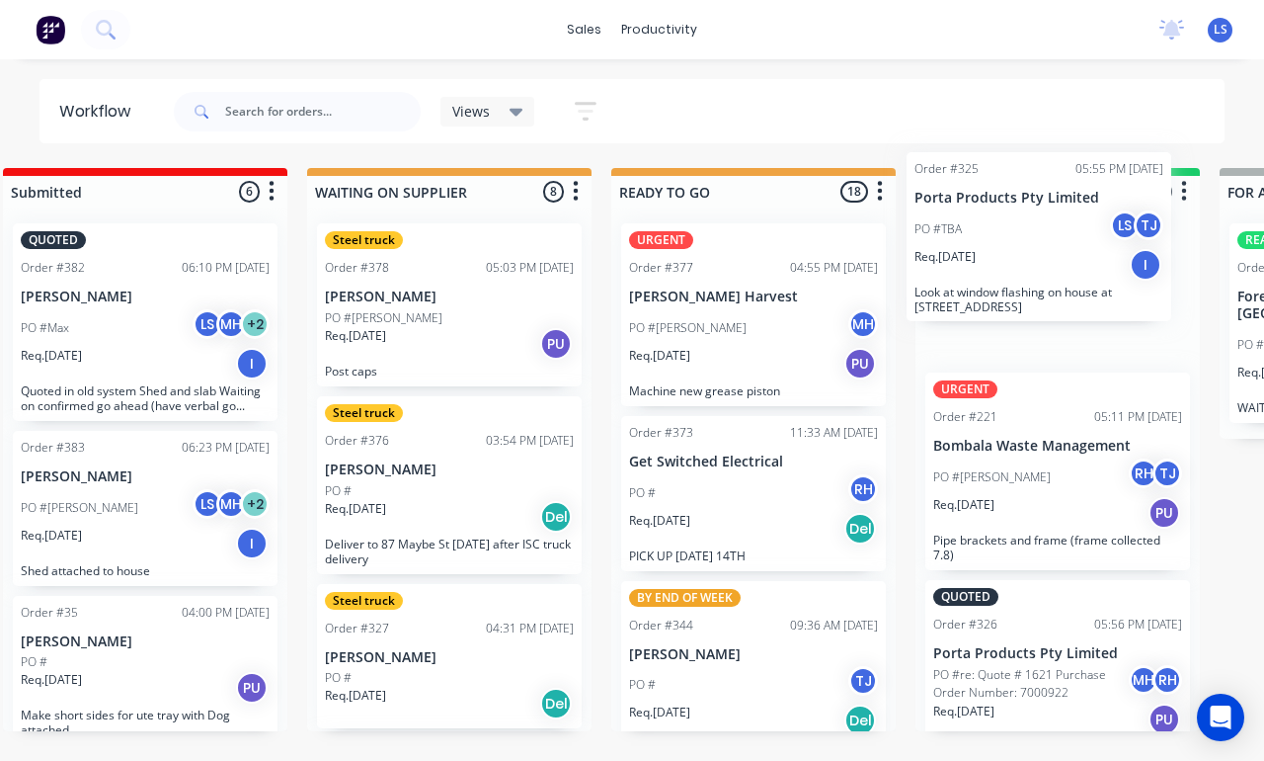
scroll to position [41, 364]
